Goal: Task Accomplishment & Management: Manage account settings

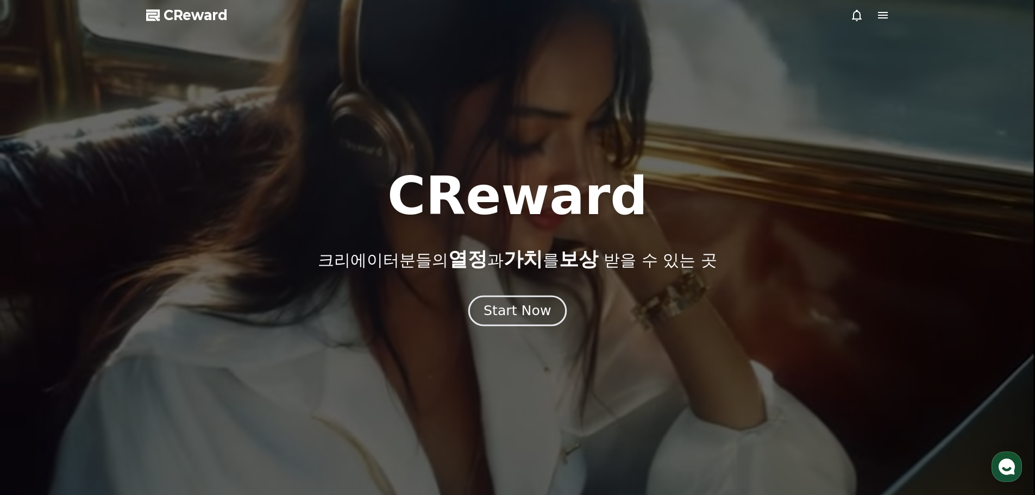
click at [515, 313] on div "Start Now" at bounding box center [517, 311] width 67 height 18
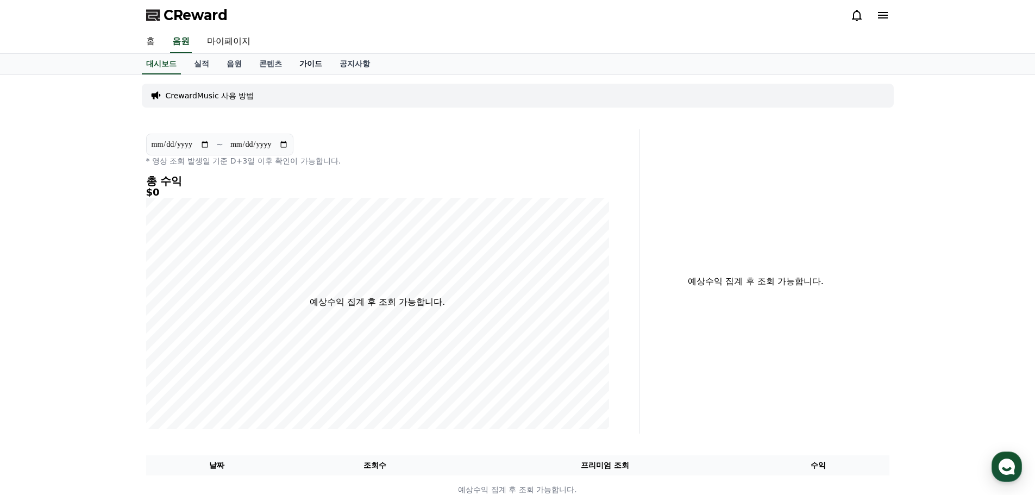
click at [303, 65] on link "가이드" at bounding box center [311, 64] width 40 height 21
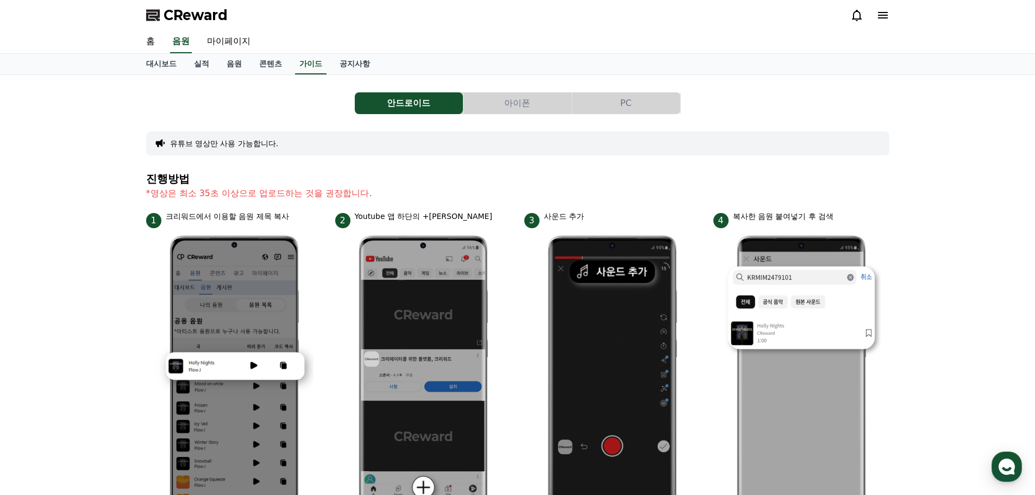
click at [615, 102] on button "PC" at bounding box center [626, 103] width 108 height 22
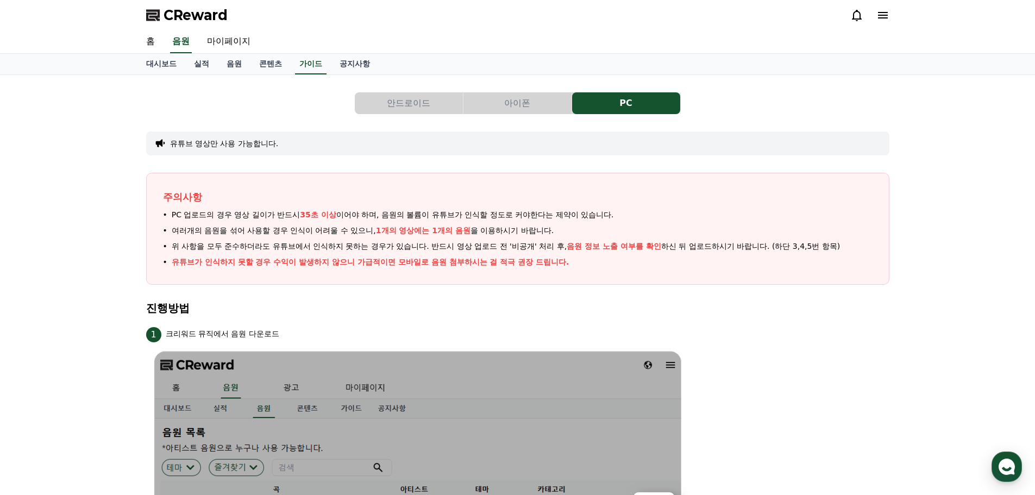
click at [418, 97] on button "안드로이드" at bounding box center [409, 103] width 108 height 22
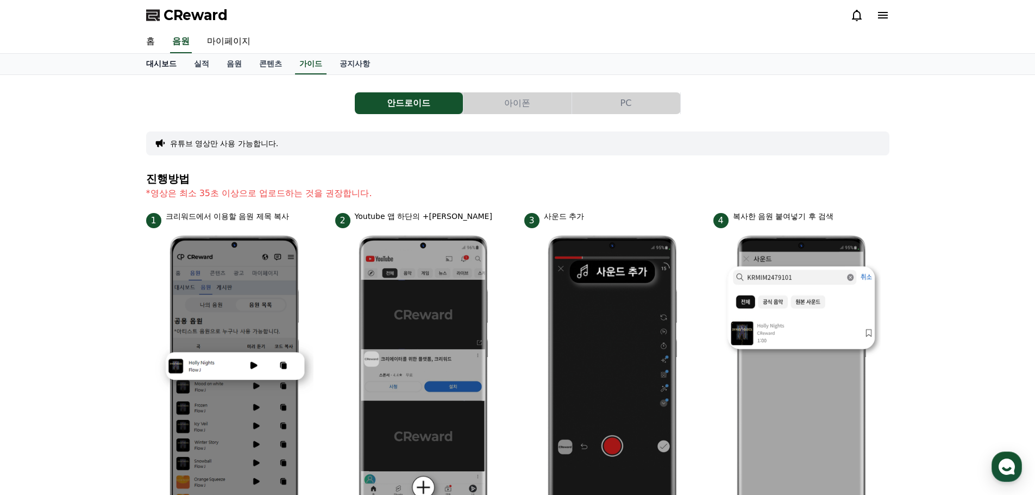
click at [161, 62] on link "대시보드" at bounding box center [161, 64] width 48 height 21
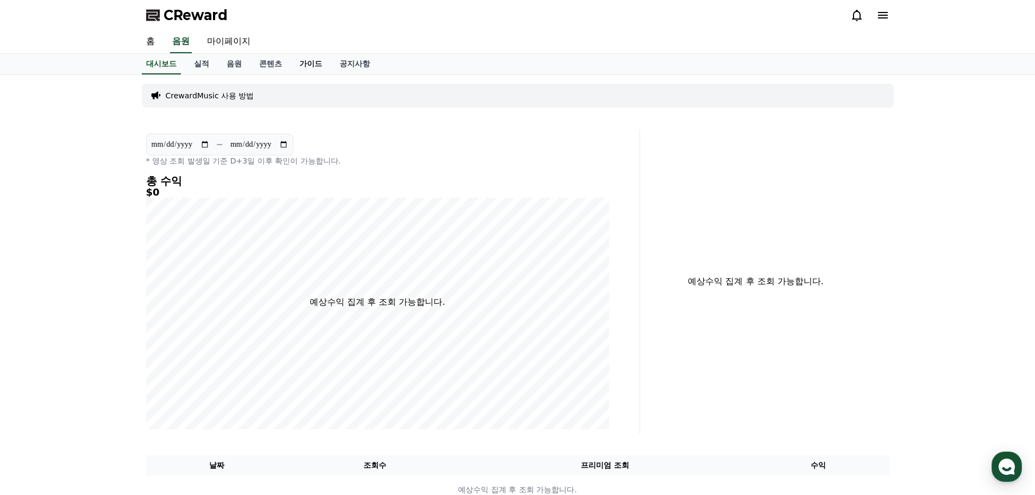
click at [310, 66] on link "가이드" at bounding box center [311, 64] width 40 height 21
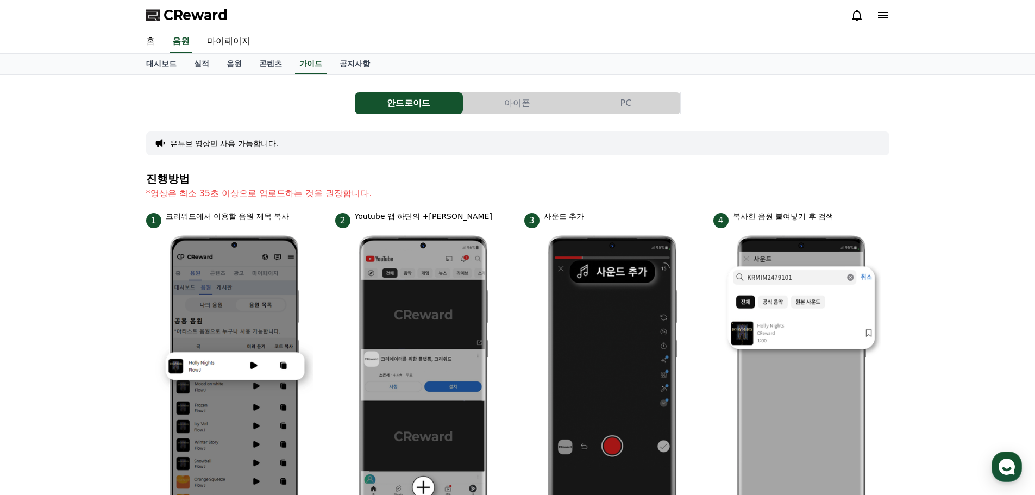
click at [414, 98] on button "안드로이드" at bounding box center [409, 103] width 108 height 22
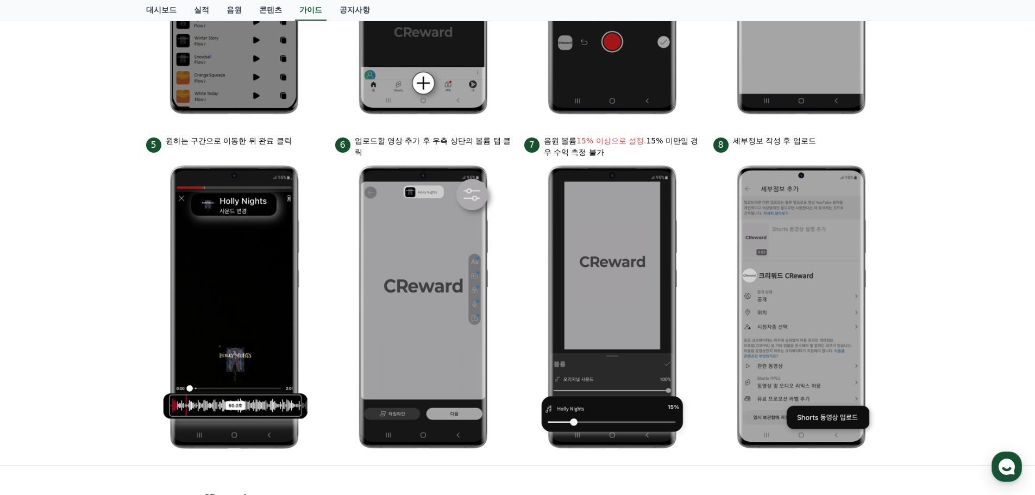
scroll to position [510, 0]
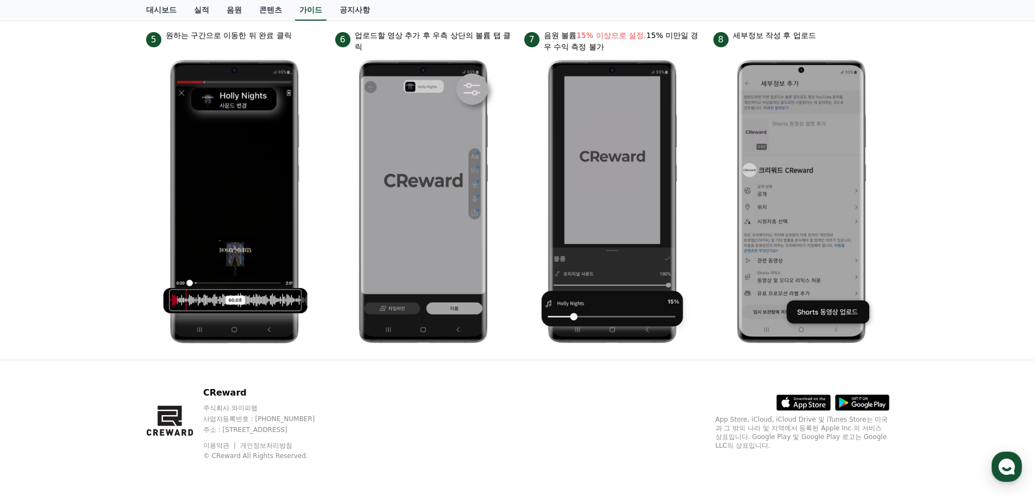
click at [880, 405] on icon at bounding box center [868, 405] width 34 height 7
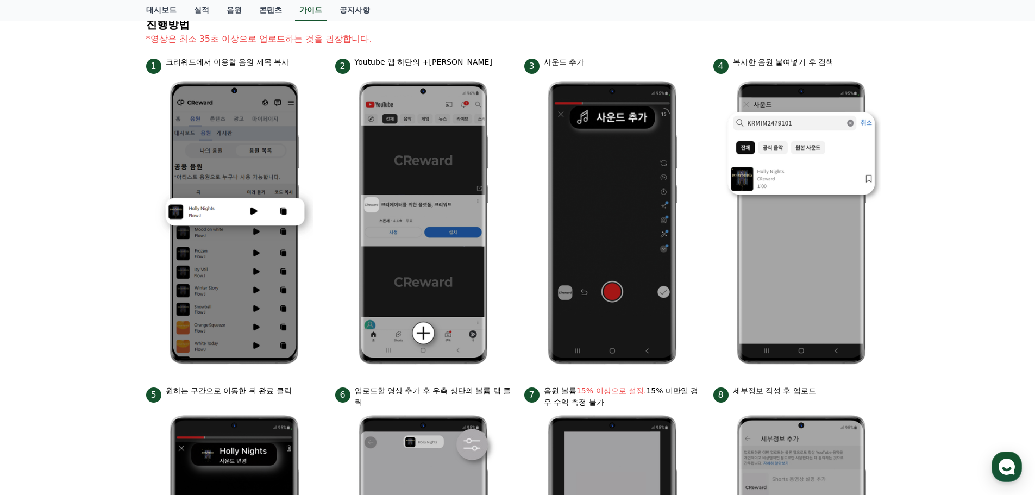
scroll to position [147, 0]
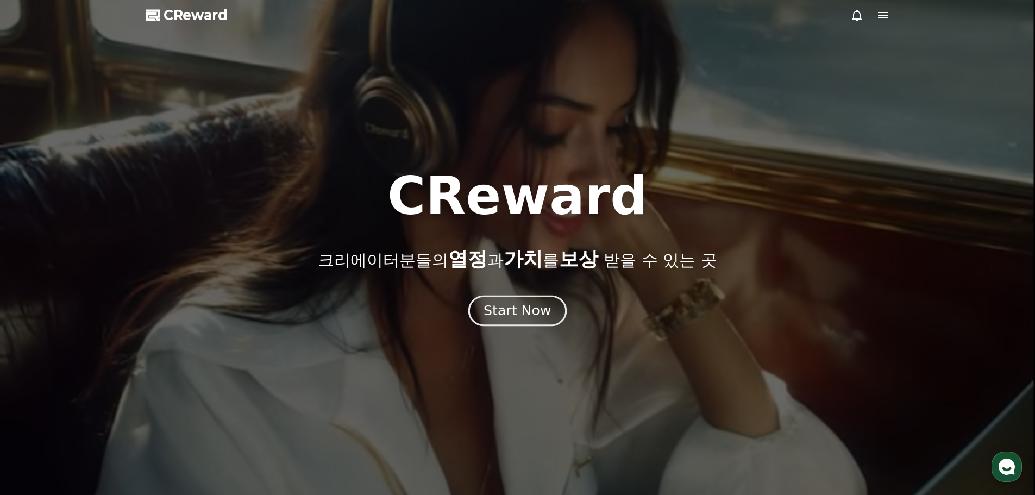
click at [511, 306] on div "Start Now" at bounding box center [517, 311] width 67 height 18
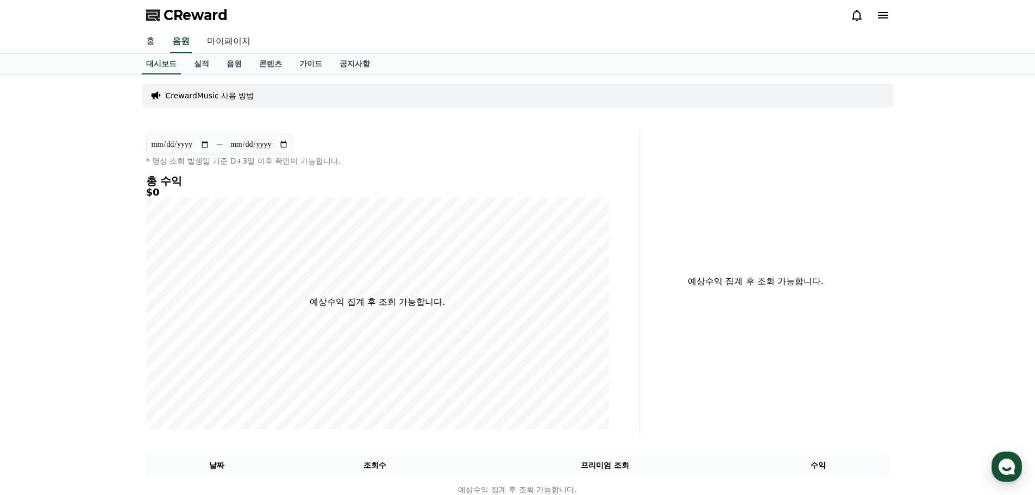
click at [217, 43] on link "마이페이지" at bounding box center [228, 41] width 61 height 23
select select "**********"
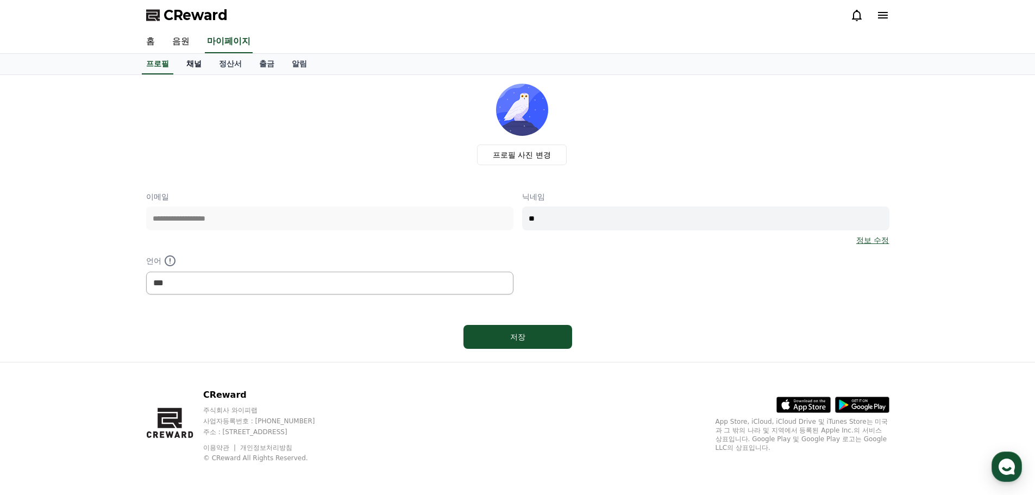
click at [195, 70] on link "채널" at bounding box center [194, 64] width 33 height 21
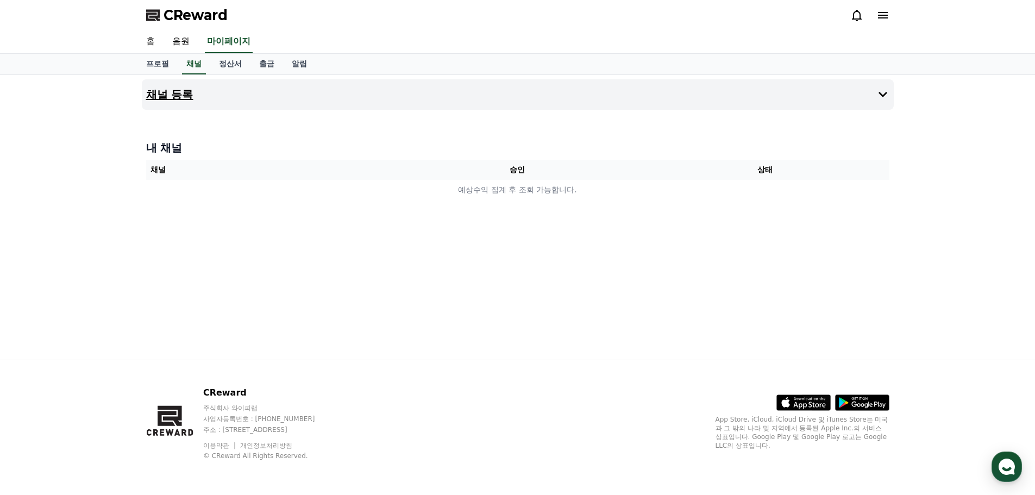
click at [206, 99] on button "채널 등록" at bounding box center [518, 94] width 752 height 30
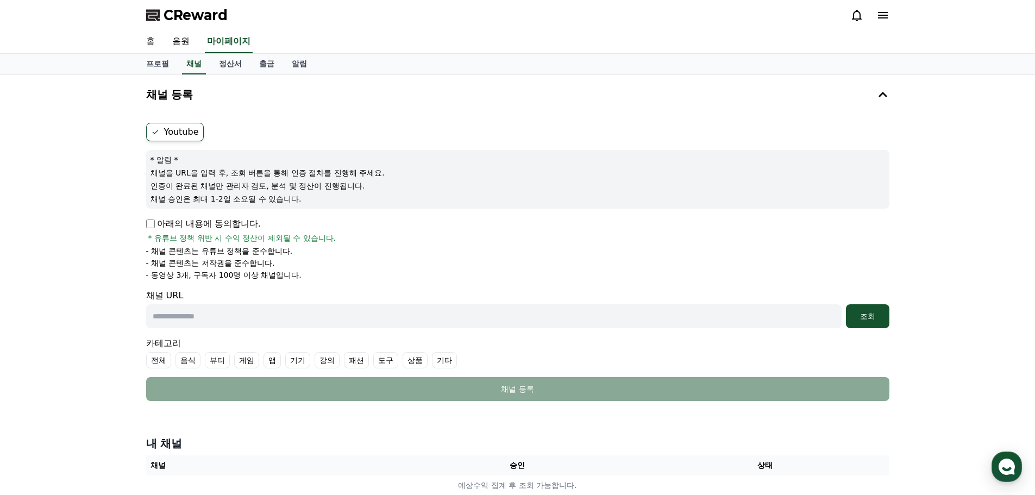
scroll to position [145, 0]
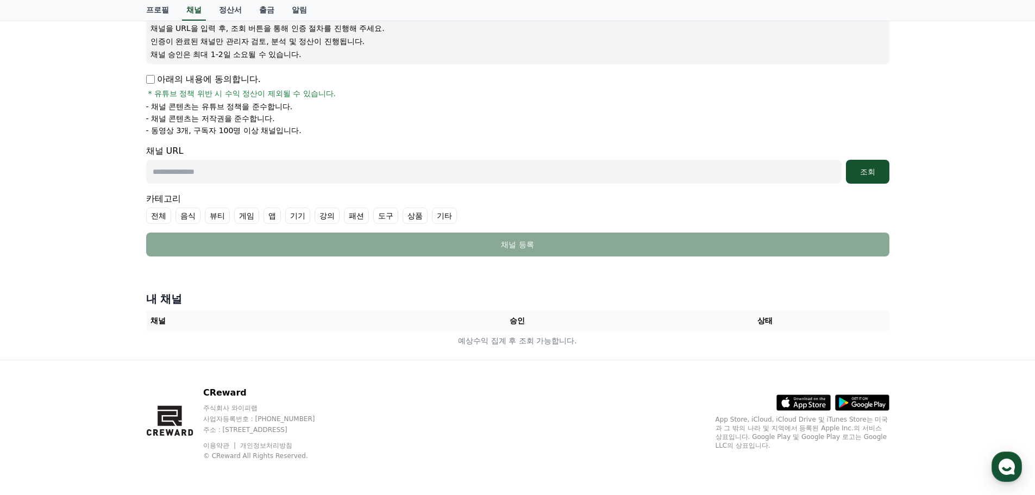
click at [201, 175] on input "text" at bounding box center [494, 172] width 696 height 24
paste input "**********"
type input "**********"
click at [880, 175] on div "조회" at bounding box center [867, 171] width 35 height 11
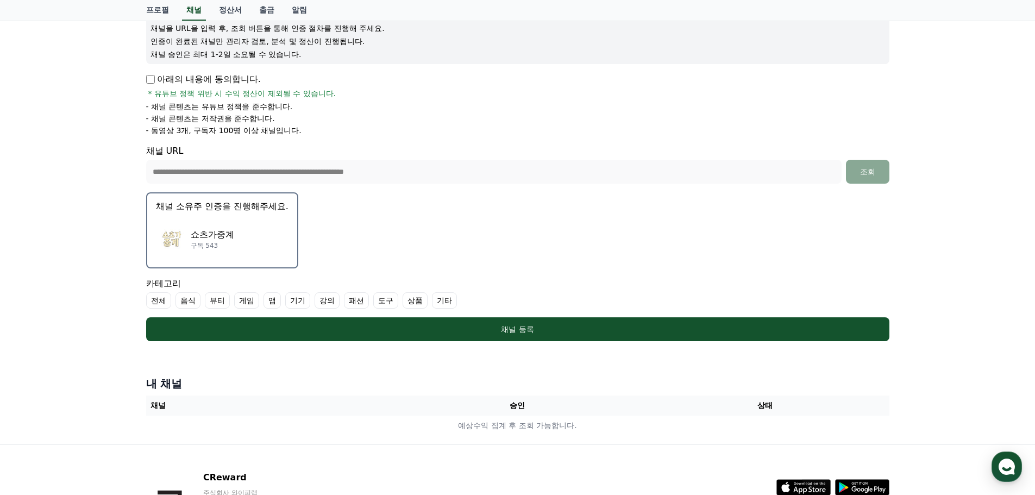
click at [241, 231] on div "쇼츠가중계 구독 543" at bounding box center [222, 238] width 133 height 43
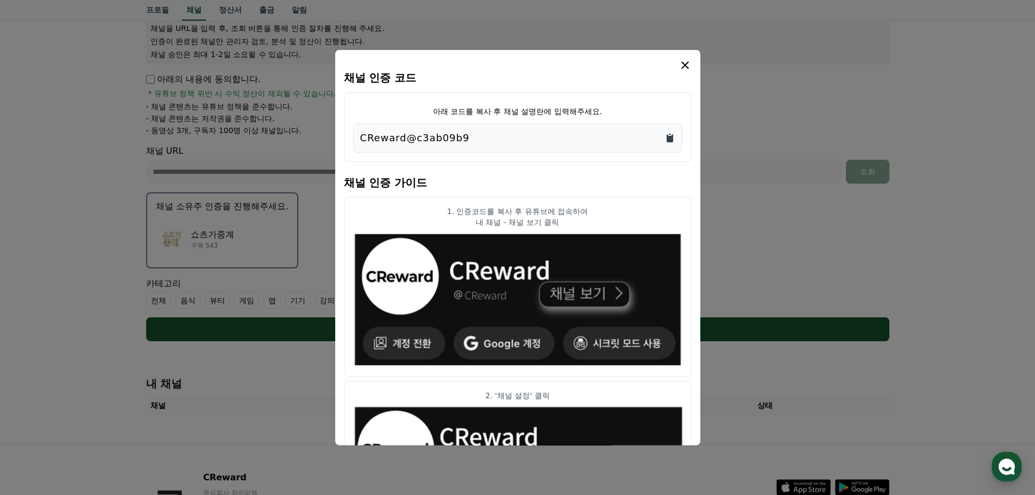
click at [669, 137] on icon "Copy to clipboard" at bounding box center [670, 138] width 7 height 8
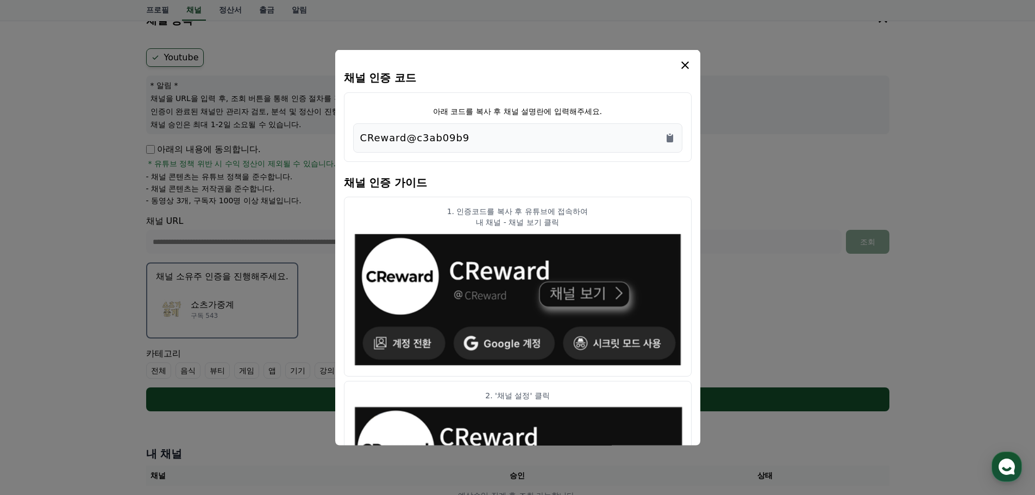
scroll to position [0, 0]
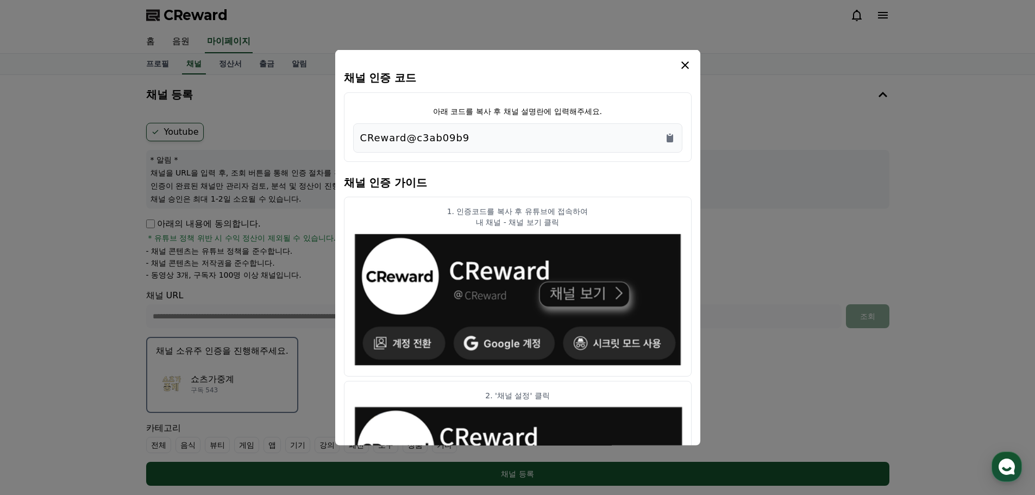
click at [683, 67] on icon "modal" at bounding box center [685, 65] width 8 height 8
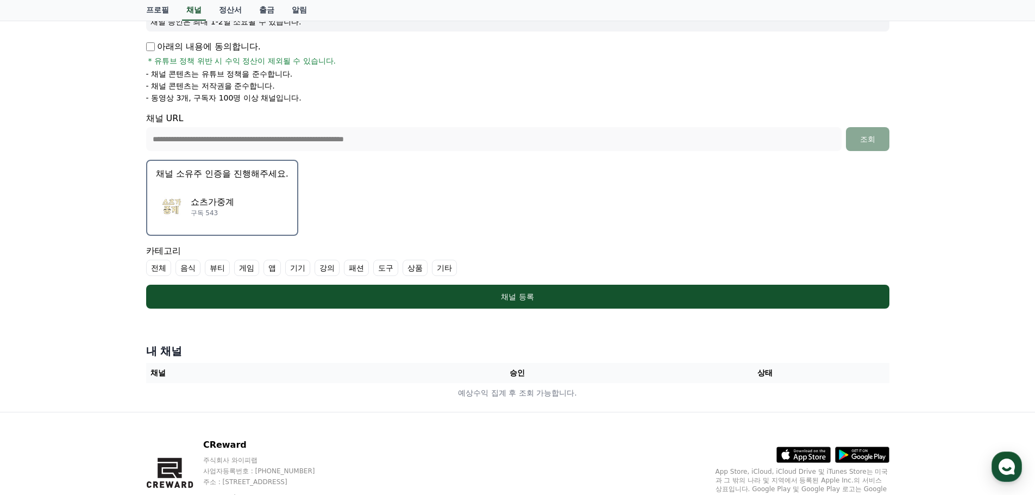
scroll to position [217, 0]
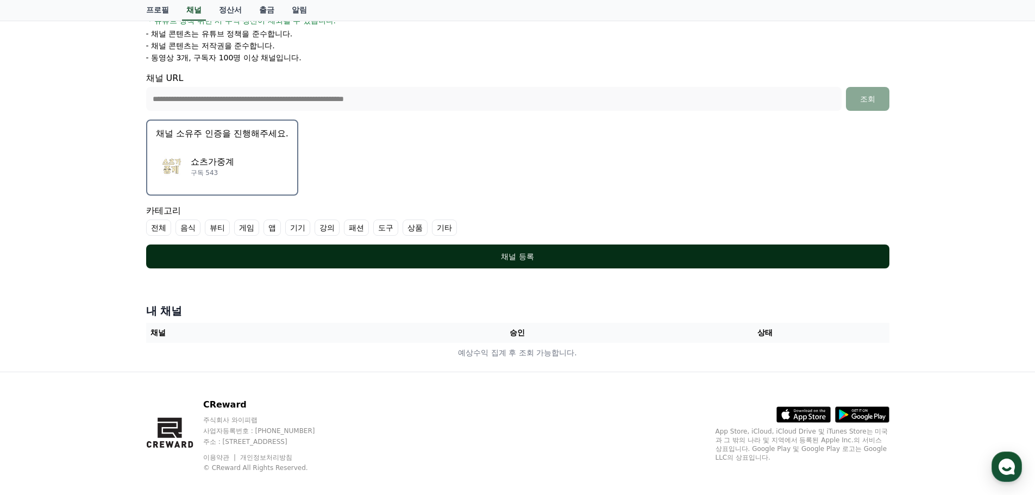
click at [544, 261] on div "채널 등록" at bounding box center [518, 256] width 700 height 11
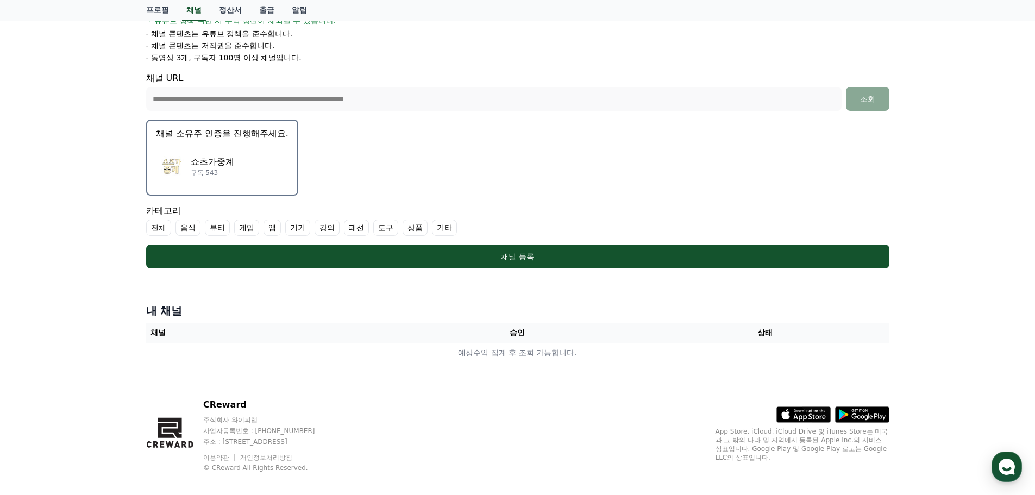
click at [449, 226] on label "기타" at bounding box center [444, 228] width 25 height 16
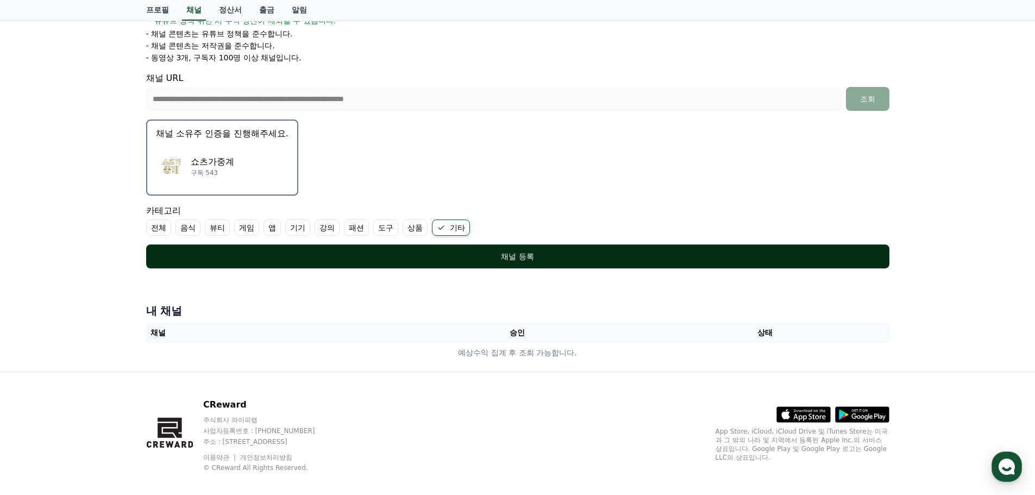
click at [515, 256] on div "채널 등록" at bounding box center [518, 256] width 700 height 11
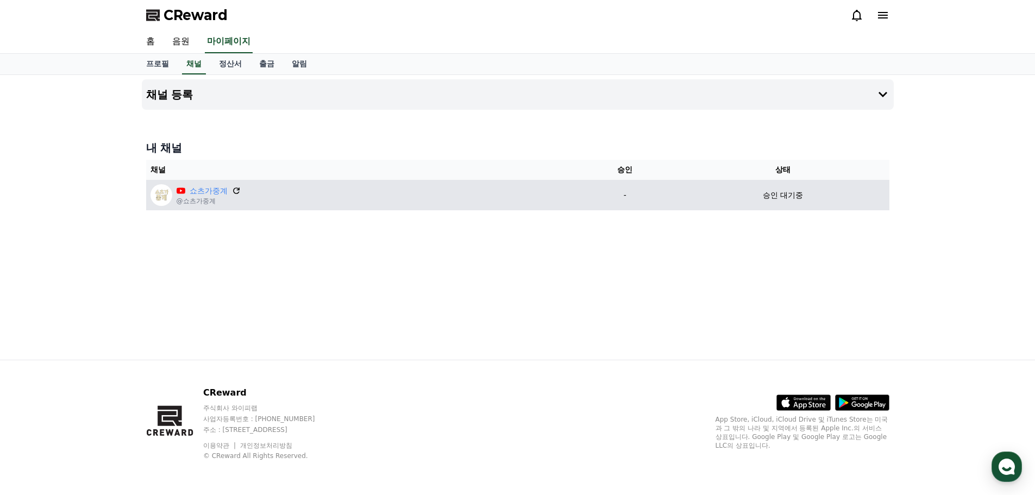
click at [236, 192] on icon at bounding box center [236, 191] width 10 height 10
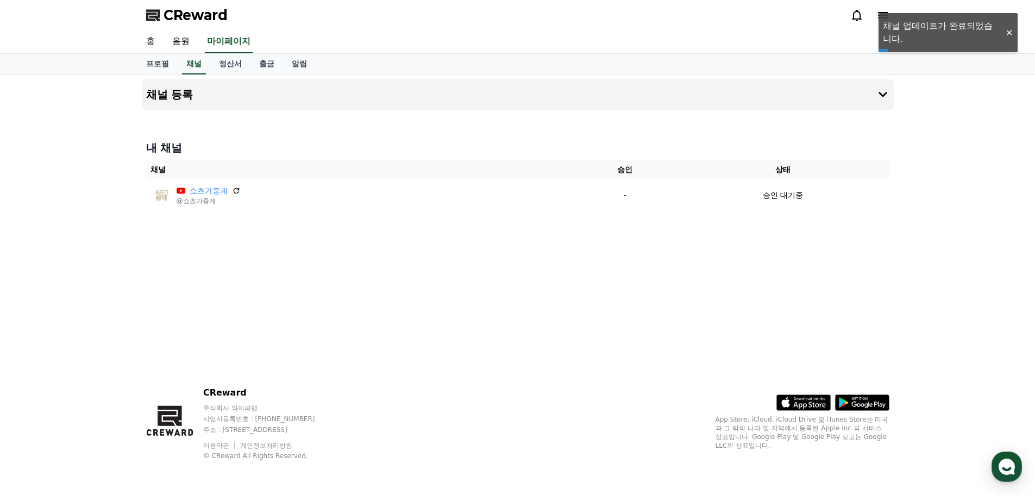
click at [0, 0] on div "CReward 홈 음원 마이페이지 프로필 채널 정산서 출금 알림 채널 등록 내 채널 채널 승인 상태 쇼츠가중계 @쇼츠가중계 - 승인 대기중 C…" at bounding box center [0, 0] width 0 height 0
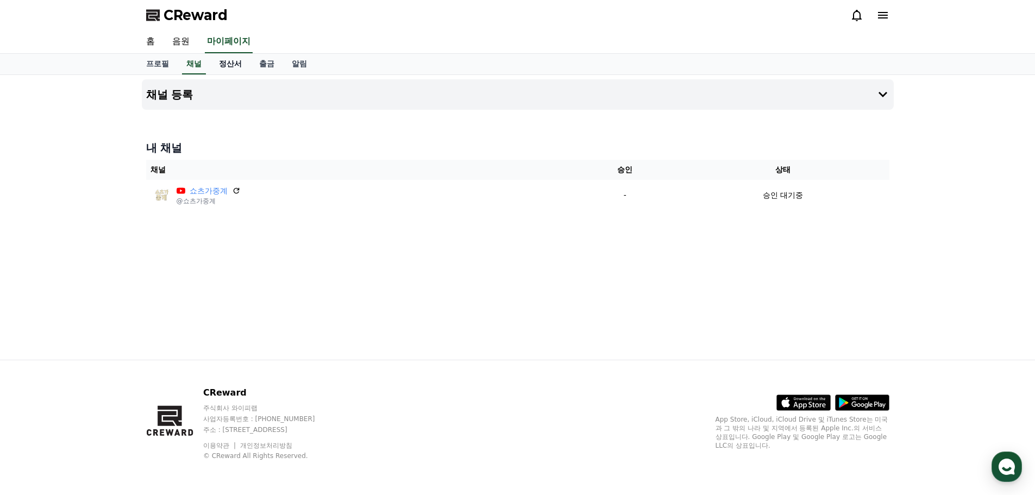
click at [237, 58] on link "정산서" at bounding box center [230, 64] width 40 height 21
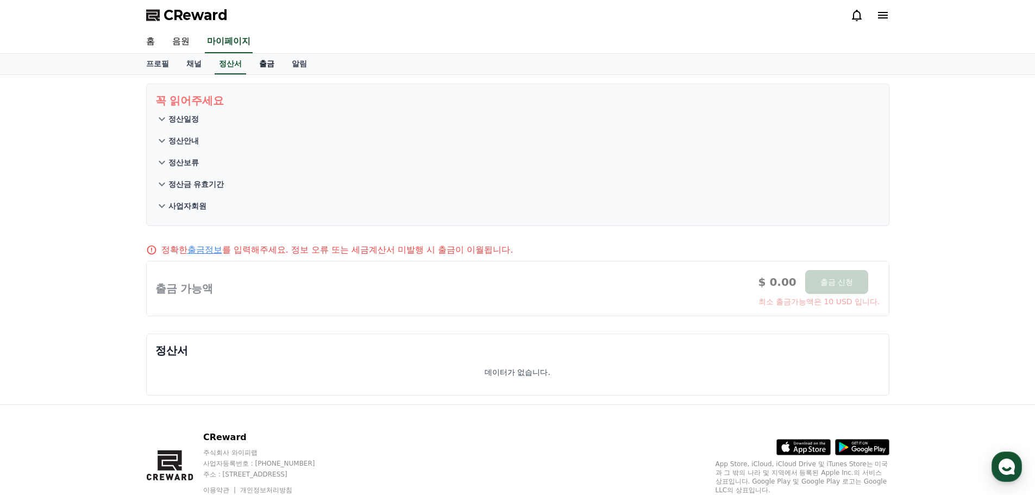
click at [271, 64] on link "출금" at bounding box center [266, 64] width 33 height 21
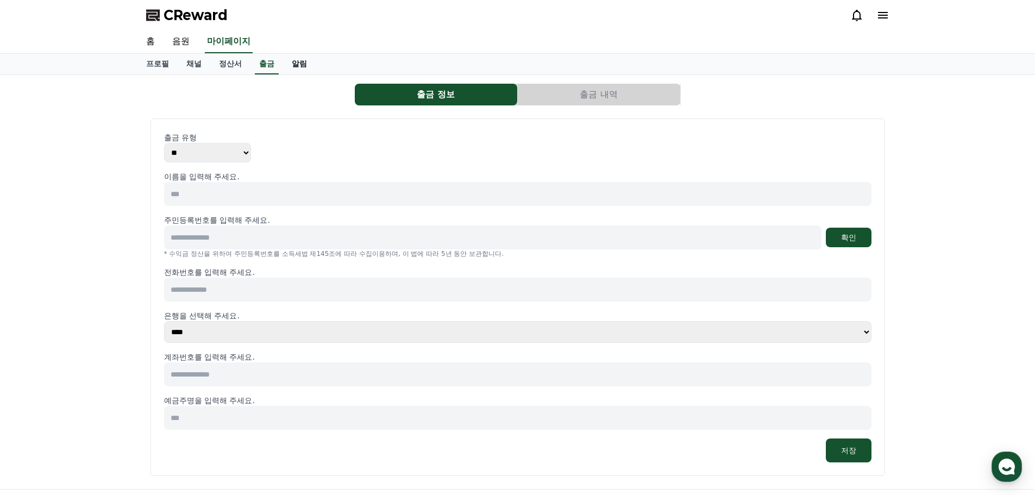
click at [302, 64] on link "알림" at bounding box center [299, 64] width 33 height 21
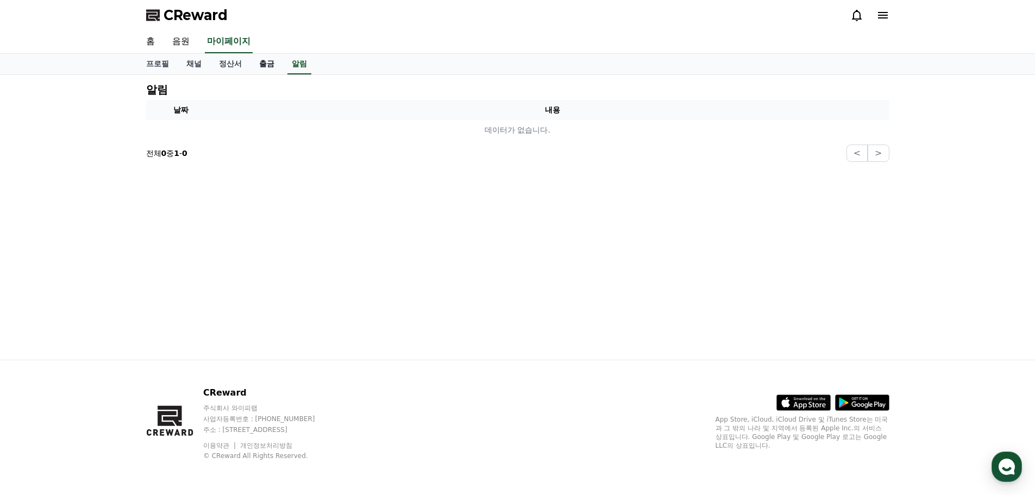
click at [259, 67] on link "출금" at bounding box center [266, 64] width 33 height 21
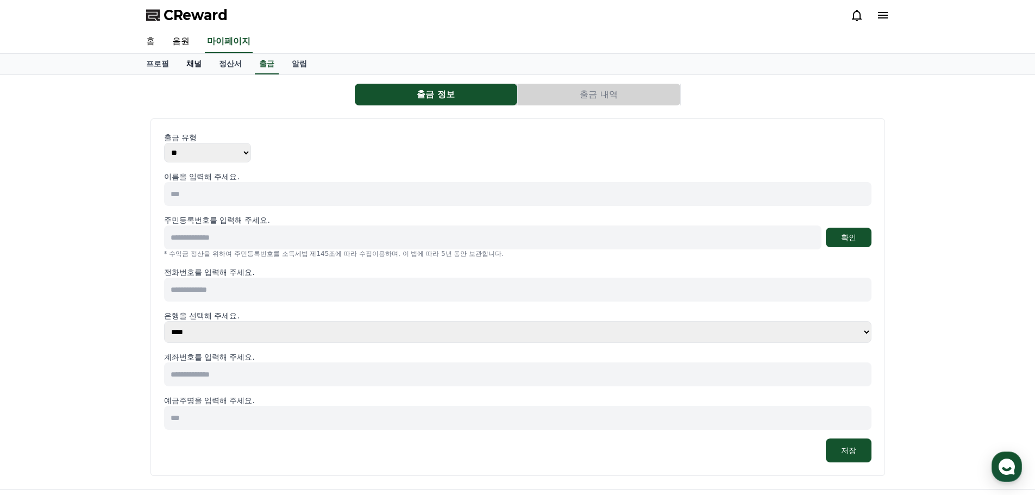
click at [180, 63] on link "채널" at bounding box center [194, 64] width 33 height 21
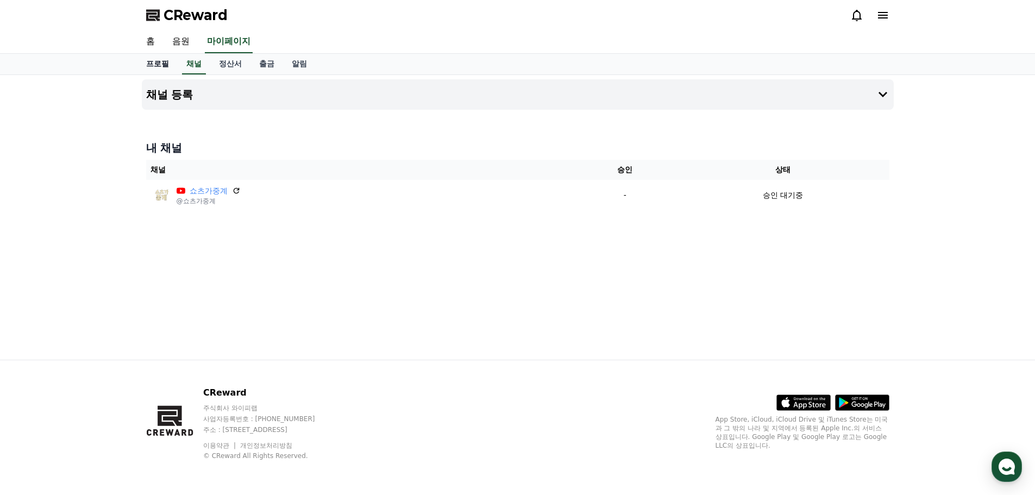
click at [159, 63] on link "프로필" at bounding box center [157, 64] width 40 height 21
select select "**********"
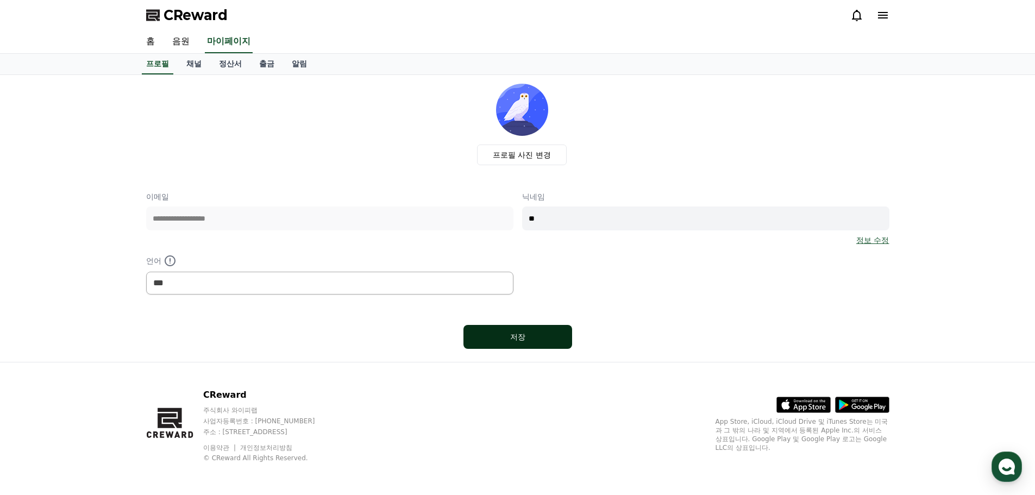
click at [518, 335] on div "저장" at bounding box center [517, 336] width 65 height 11
select select "**********"
click at [368, 222] on div "**********" at bounding box center [517, 242] width 743 height 103
type input "*****"
click at [880, 241] on link "정보 수정" at bounding box center [872, 240] width 33 height 11
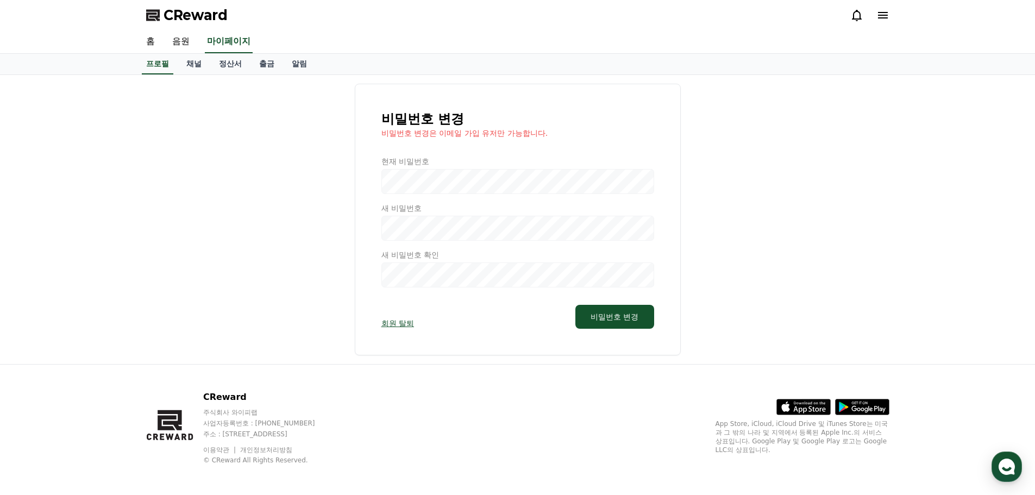
click at [480, 182] on div at bounding box center [517, 221] width 273 height 131
click at [415, 188] on div at bounding box center [517, 221] width 273 height 131
click at [418, 225] on div at bounding box center [517, 221] width 273 height 131
click at [422, 243] on div at bounding box center [517, 221] width 273 height 131
click at [425, 260] on div at bounding box center [517, 221] width 273 height 131
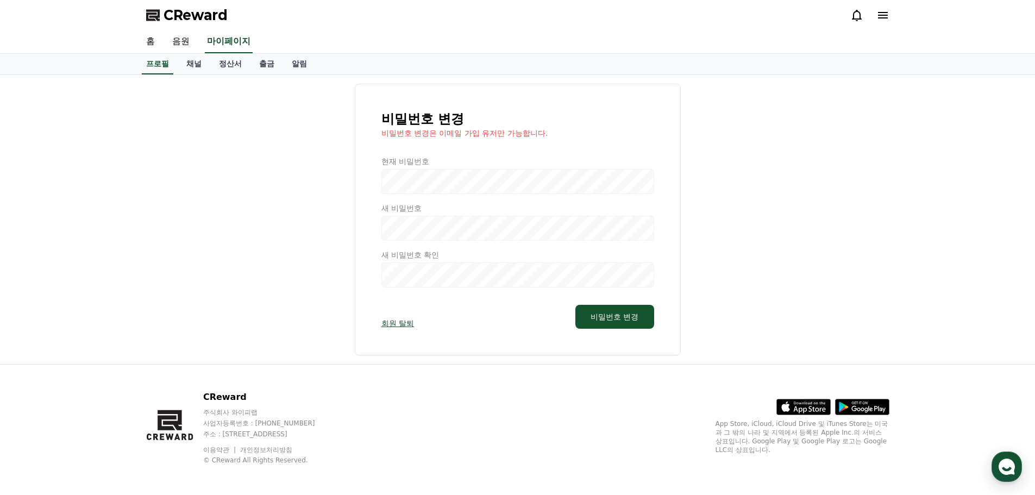
click at [427, 277] on div at bounding box center [517, 221] width 273 height 131
click at [484, 283] on div at bounding box center [517, 221] width 273 height 131
click at [625, 320] on button "비밀번호 변경" at bounding box center [614, 317] width 78 height 24
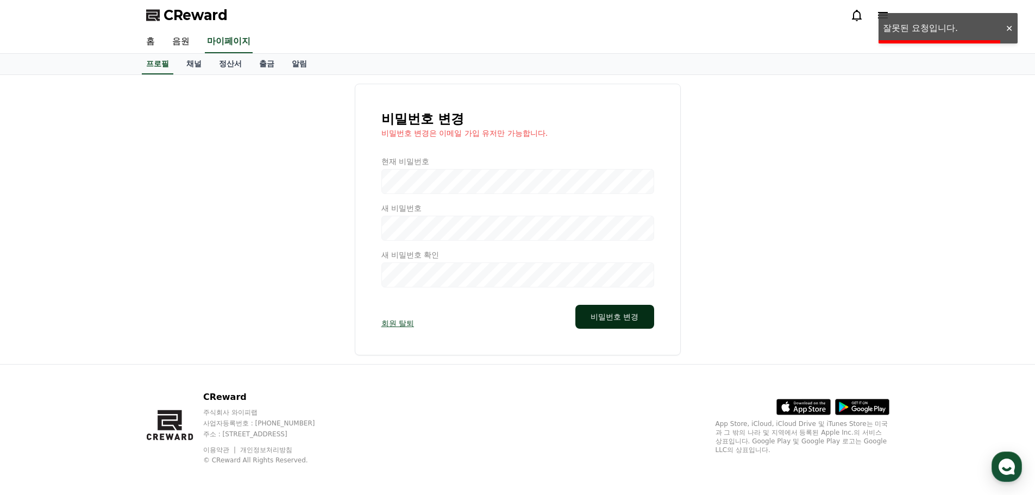
click at [625, 320] on button "비밀번호 변경" at bounding box center [614, 317] width 78 height 24
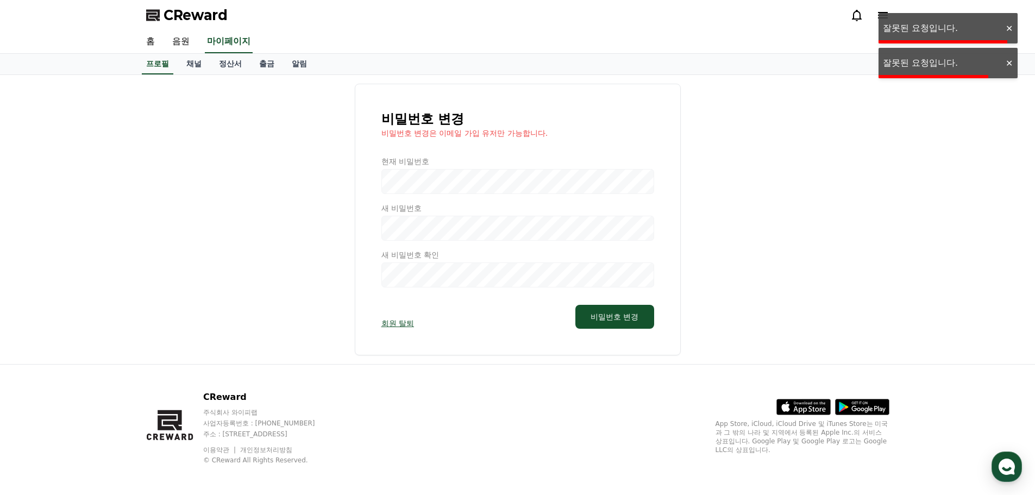
drag, startPoint x: 504, startPoint y: 162, endPoint x: 500, endPoint y: 193, distance: 31.2
click at [504, 165] on div at bounding box center [517, 221] width 273 height 131
click at [500, 193] on div at bounding box center [517, 221] width 273 height 131
click at [500, 192] on div at bounding box center [517, 221] width 273 height 131
click at [507, 183] on div at bounding box center [517, 221] width 273 height 131
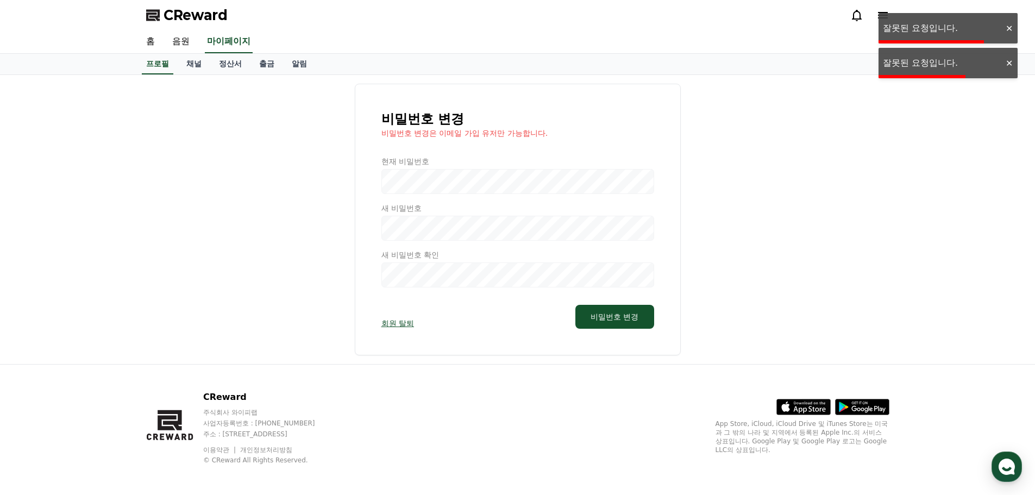
drag, startPoint x: 507, startPoint y: 183, endPoint x: 529, endPoint y: 190, distance: 22.9
click at [511, 185] on div at bounding box center [517, 221] width 273 height 131
click at [529, 190] on div at bounding box center [517, 221] width 273 height 131
drag, startPoint x: 591, startPoint y: 194, endPoint x: 603, endPoint y: 195, distance: 12.5
click at [591, 194] on div at bounding box center [517, 221] width 273 height 131
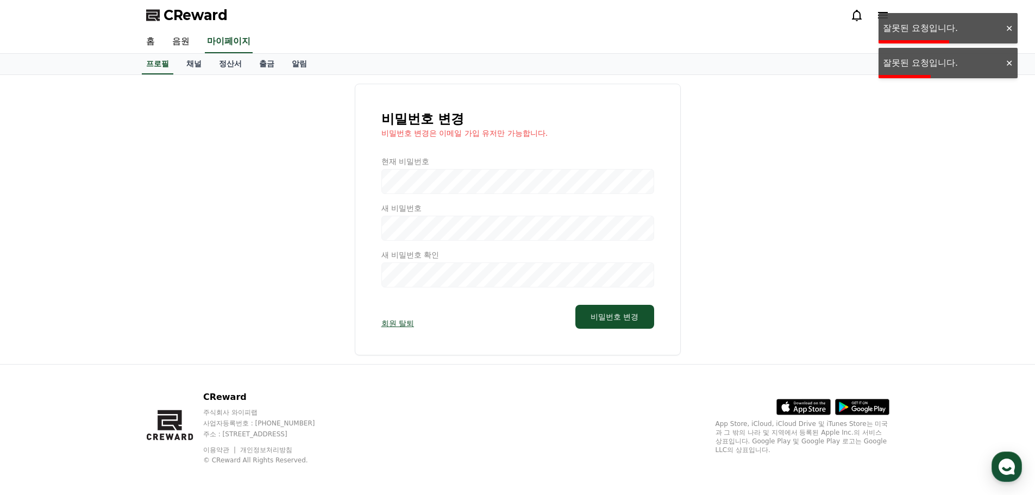
click at [1010, 26] on div at bounding box center [1008, 28] width 17 height 10
click at [1011, 29] on div at bounding box center [1008, 28] width 17 height 10
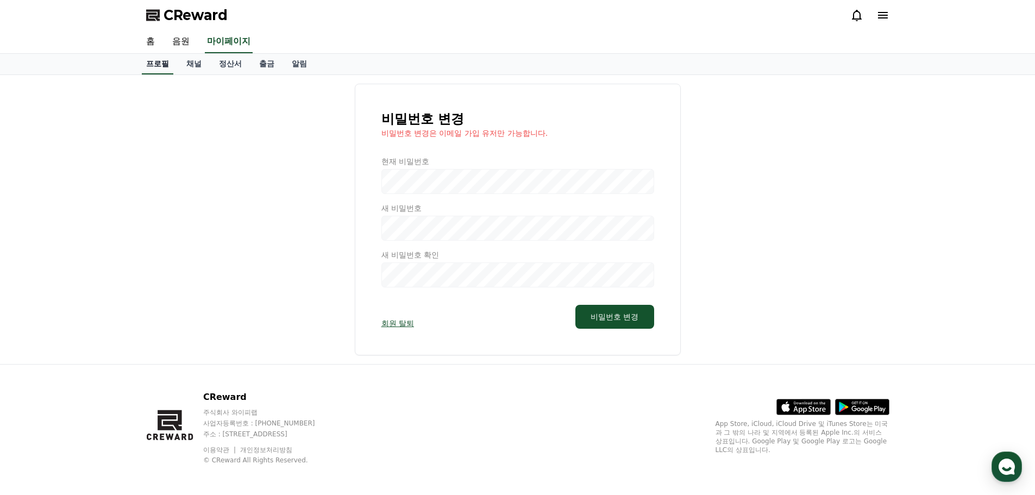
click at [158, 70] on link "프로필" at bounding box center [158, 64] width 32 height 21
select select "**********"
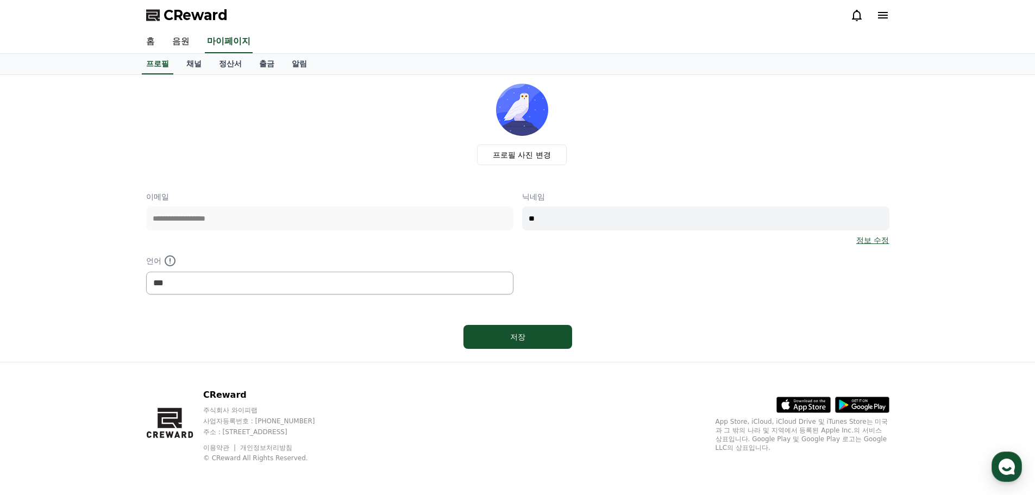
click at [600, 235] on div "정보 수정" at bounding box center [705, 240] width 367 height 11
click at [309, 218] on div "**********" at bounding box center [517, 242] width 743 height 103
type input "*****"
click at [518, 335] on div "저장" at bounding box center [517, 336] width 65 height 11
select select "**********"
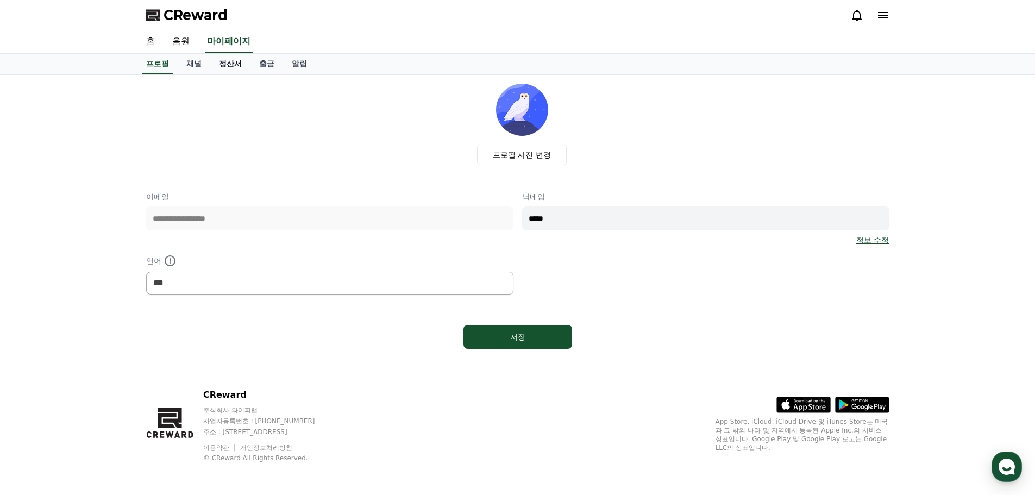
click at [210, 55] on link "정산서" at bounding box center [230, 64] width 40 height 21
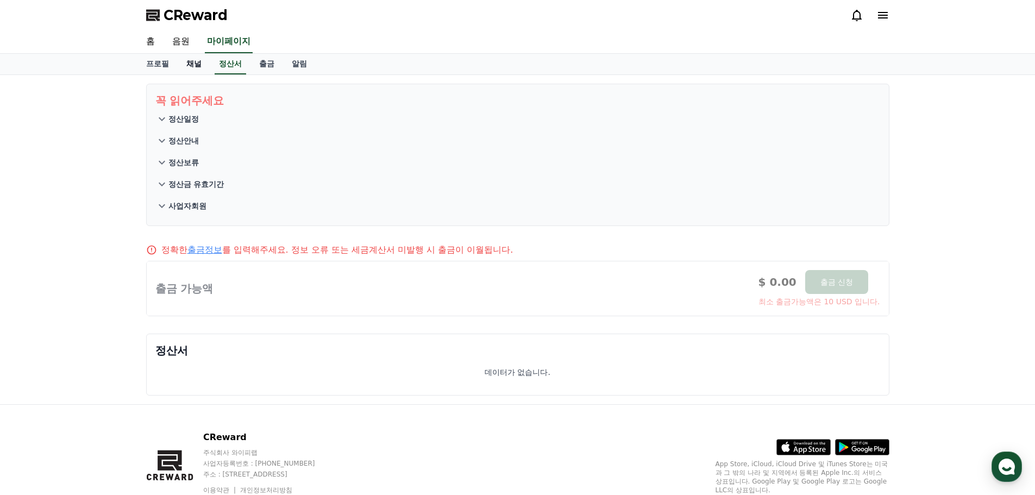
click at [195, 62] on link "채널" at bounding box center [194, 64] width 33 height 21
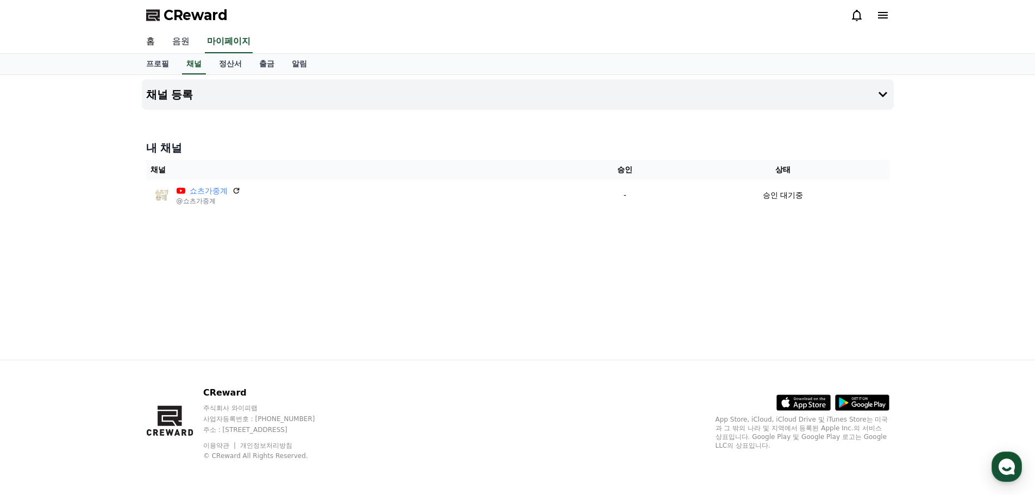
click at [184, 42] on link "음원" at bounding box center [181, 41] width 35 height 23
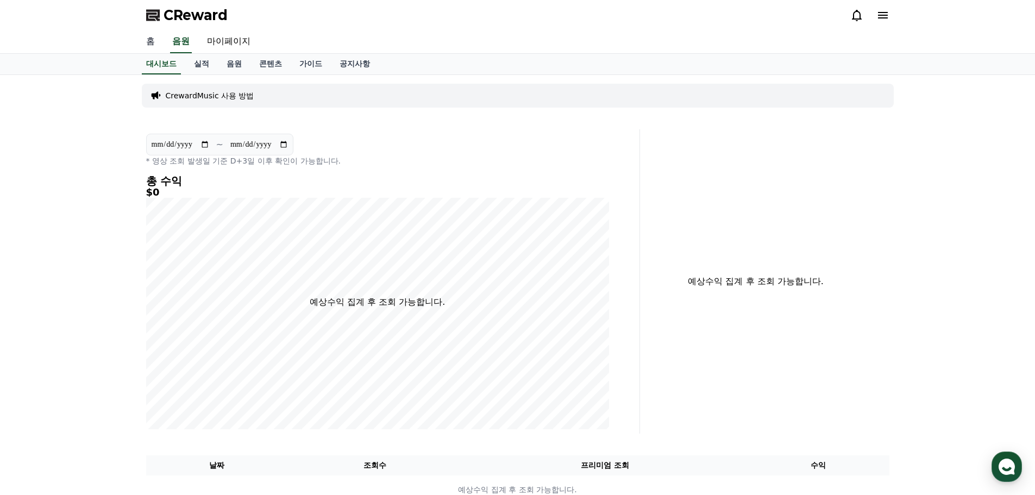
click at [153, 42] on link "홈" at bounding box center [150, 41] width 26 height 23
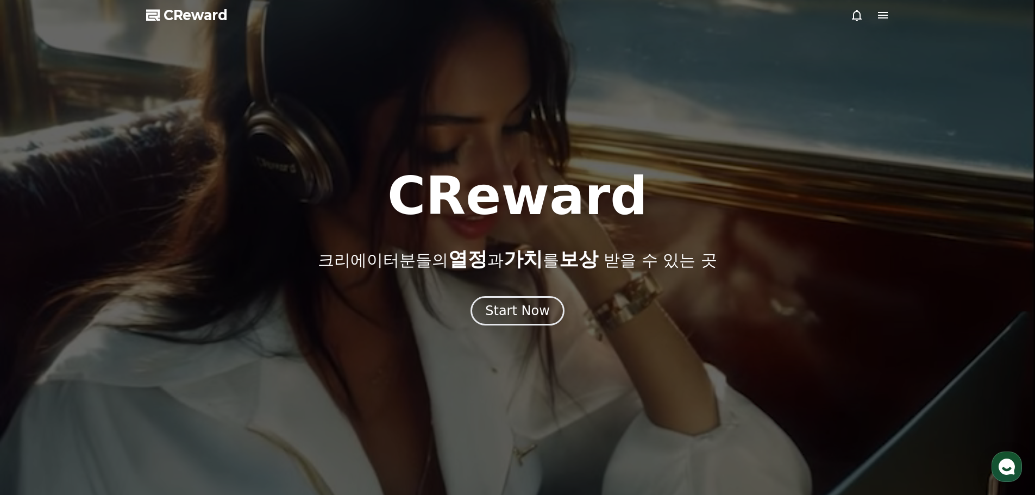
click at [522, 328] on div at bounding box center [517, 247] width 1035 height 495
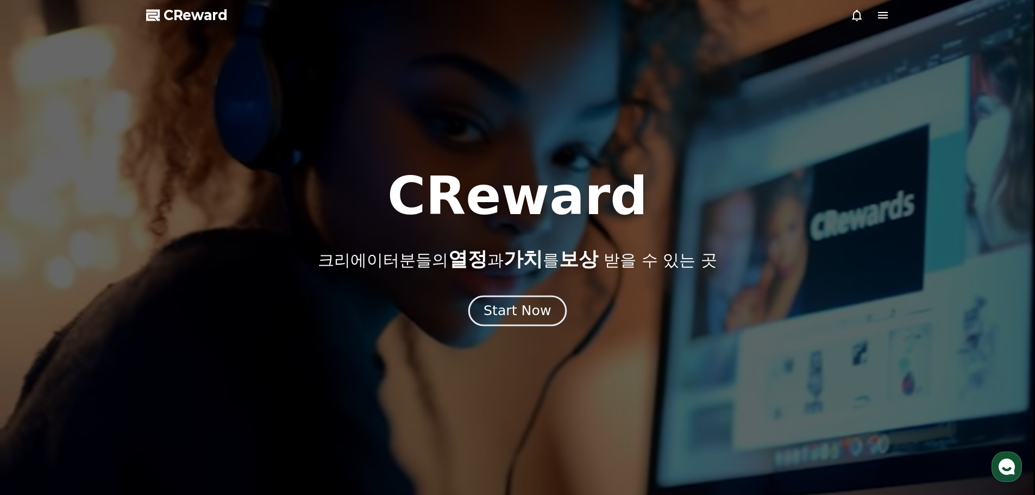
click at [523, 312] on div "Start Now" at bounding box center [517, 311] width 67 height 18
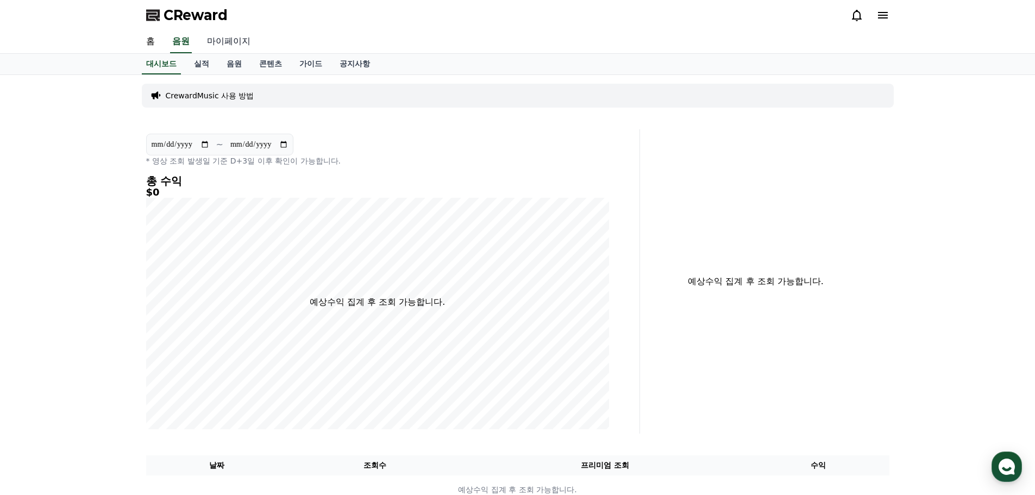
click at [256, 41] on link "마이페이지" at bounding box center [228, 41] width 61 height 23
select select "**********"
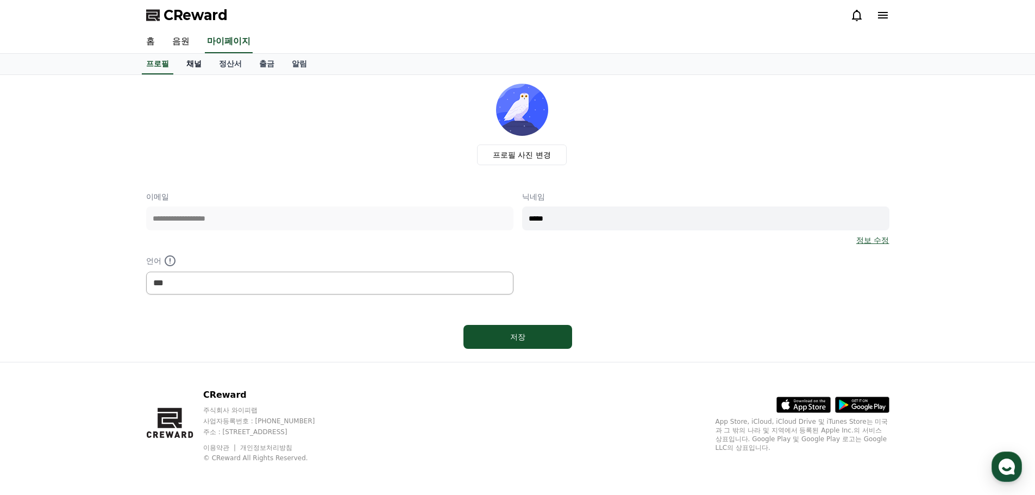
click at [195, 66] on link "채널" at bounding box center [194, 64] width 33 height 21
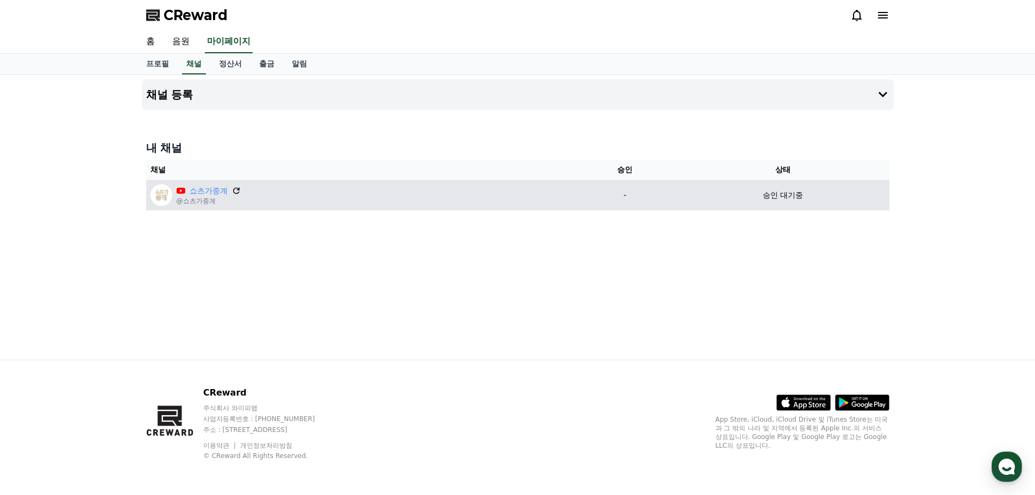
click at [234, 192] on icon at bounding box center [236, 190] width 7 height 7
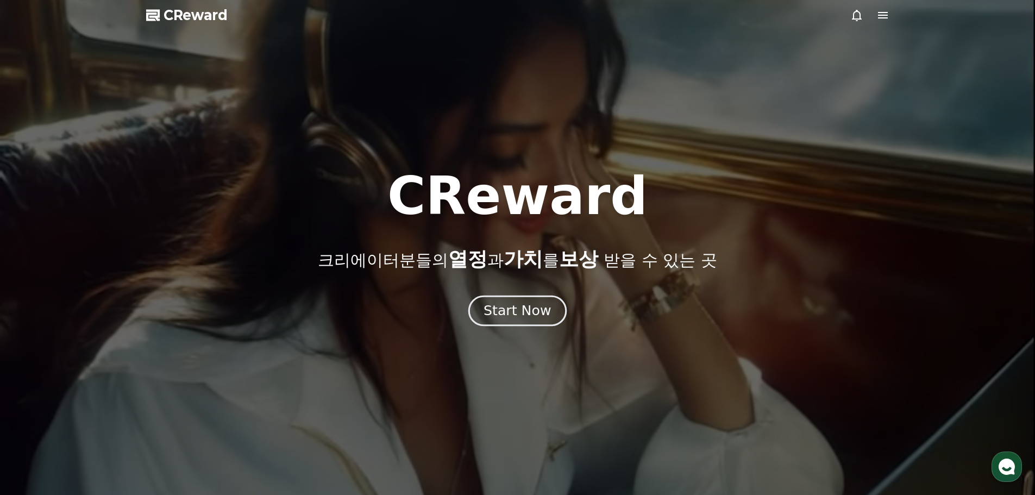
click at [543, 320] on div "Start Now" at bounding box center [517, 311] width 67 height 18
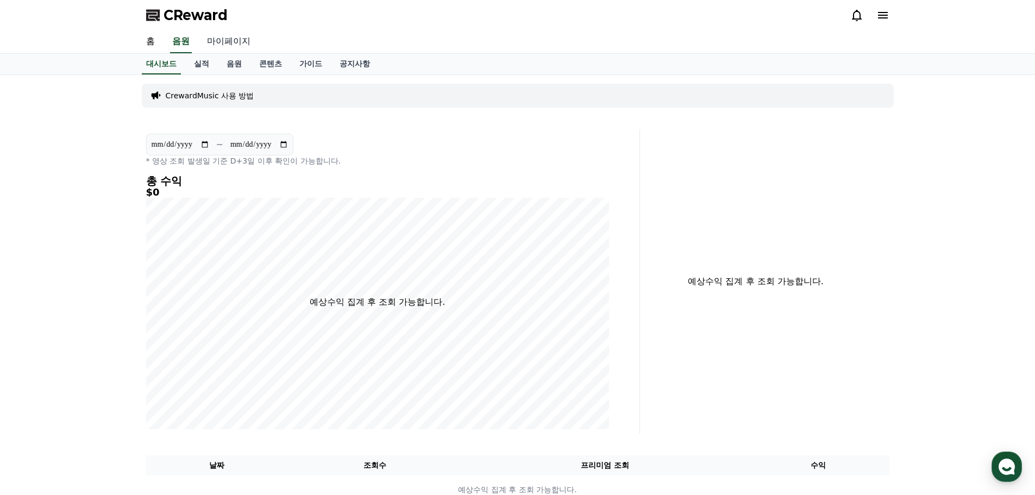
click at [223, 40] on link "마이페이지" at bounding box center [228, 41] width 61 height 23
select select "**********"
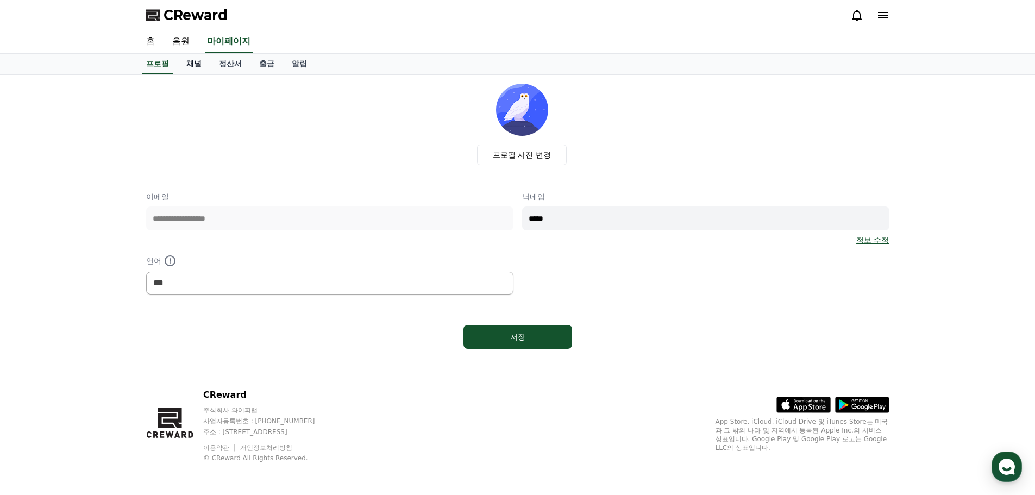
click at [195, 64] on link "채널" at bounding box center [194, 64] width 33 height 21
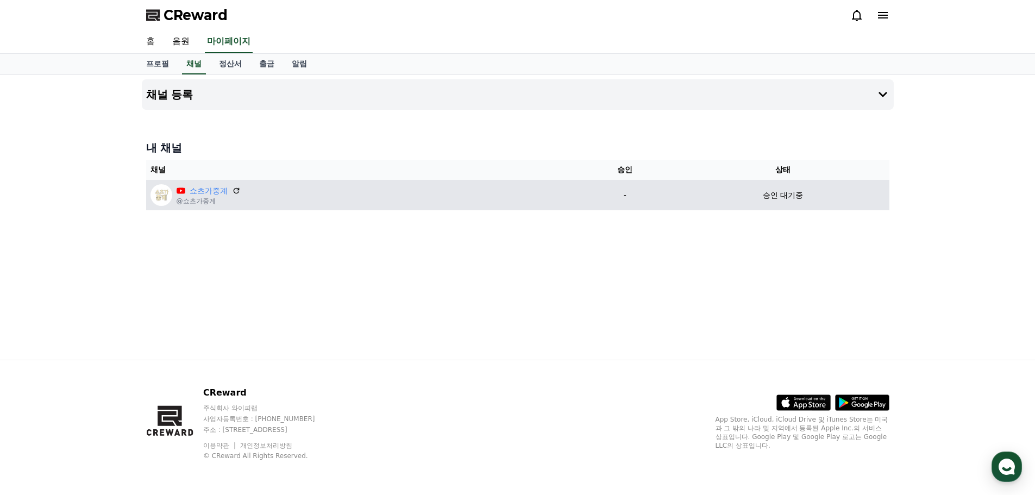
click at [204, 204] on p "@쇼츠가중계" at bounding box center [209, 201] width 64 height 9
click at [215, 193] on link "쇼츠가중계" at bounding box center [209, 190] width 38 height 11
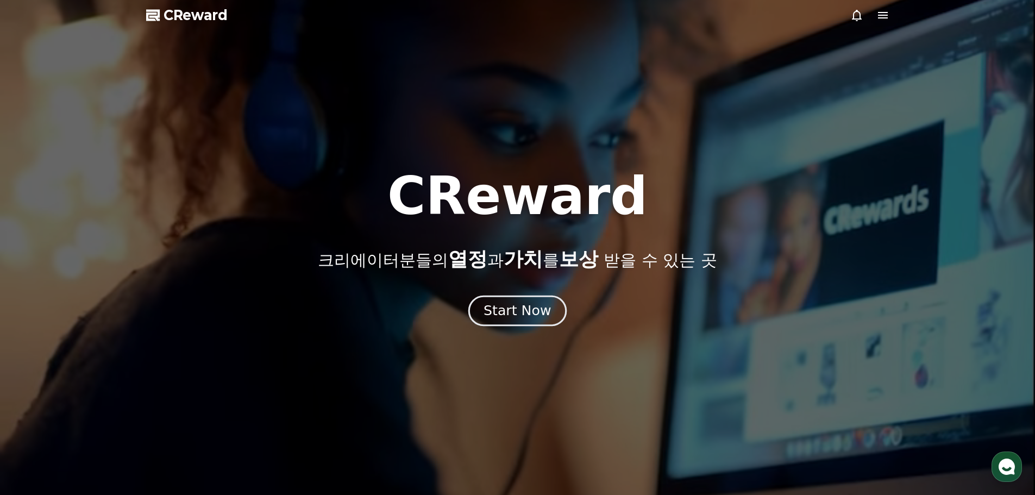
click at [530, 315] on div "Start Now" at bounding box center [517, 311] width 67 height 18
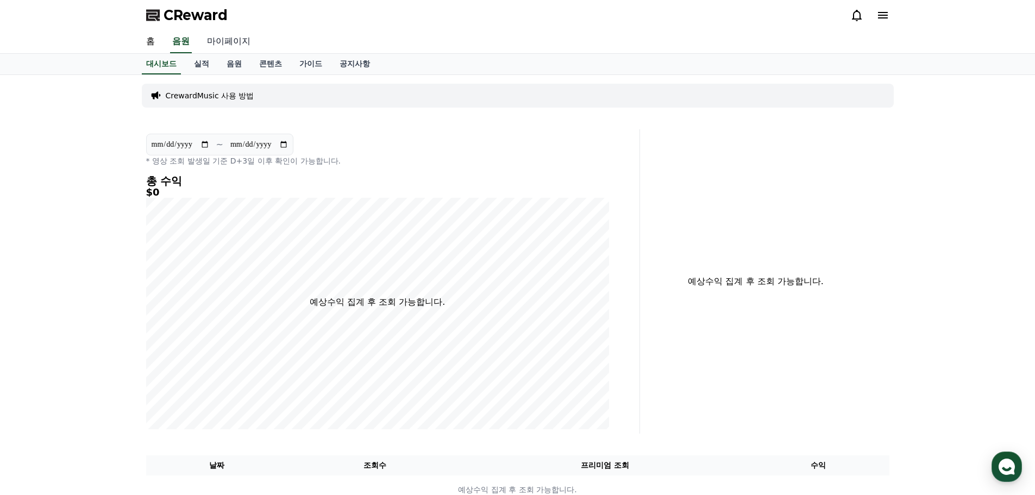
click at [221, 43] on link "마이페이지" at bounding box center [228, 41] width 61 height 23
select select "**********"
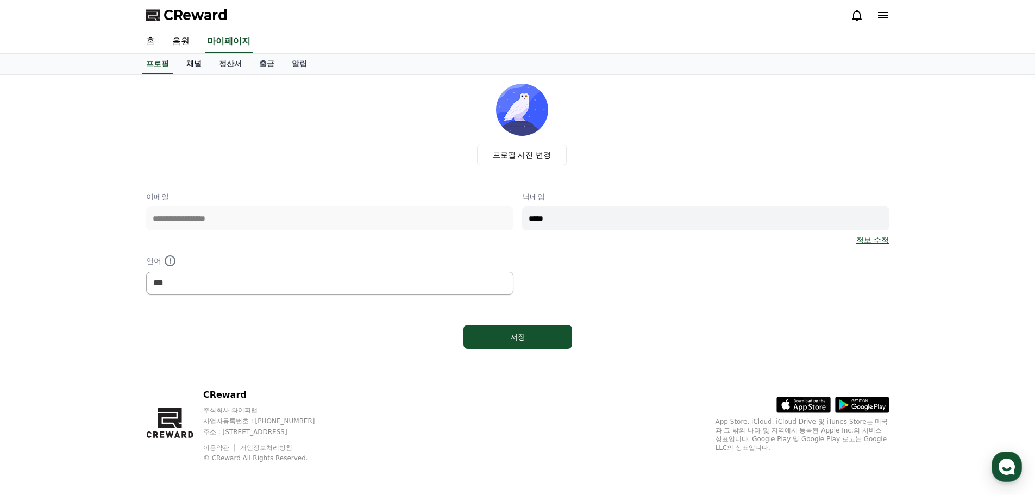
click at [195, 66] on link "채널" at bounding box center [194, 64] width 33 height 21
